Goal: Find specific page/section: Find specific page/section

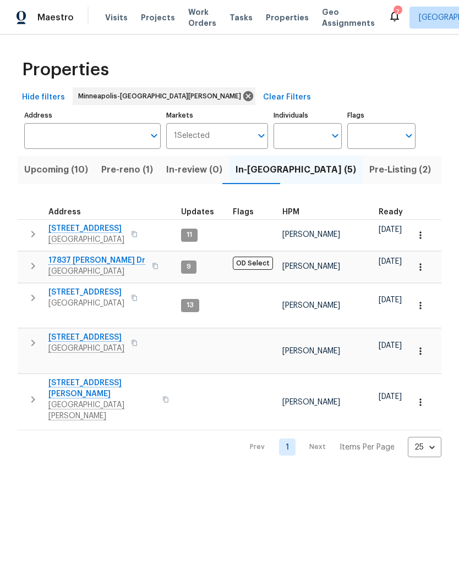
click at [444, 175] on span "Listed (28)" at bounding box center [467, 169] width 47 height 15
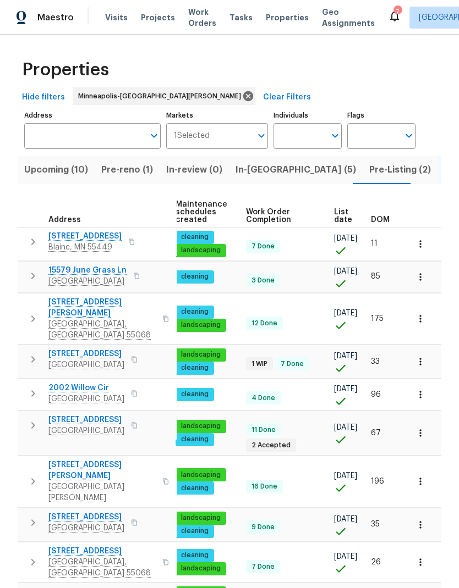
scroll to position [0, 160]
click at [340, 216] on span "List date" at bounding box center [343, 215] width 18 height 15
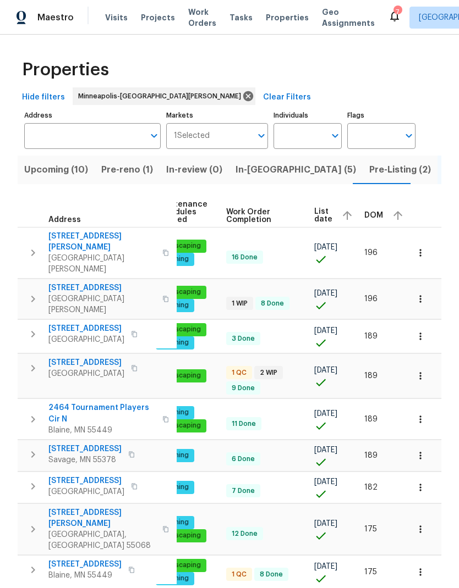
scroll to position [0, 179]
click at [322, 215] on span "List date" at bounding box center [324, 215] width 18 height 15
